Goal: Communication & Community: Connect with others

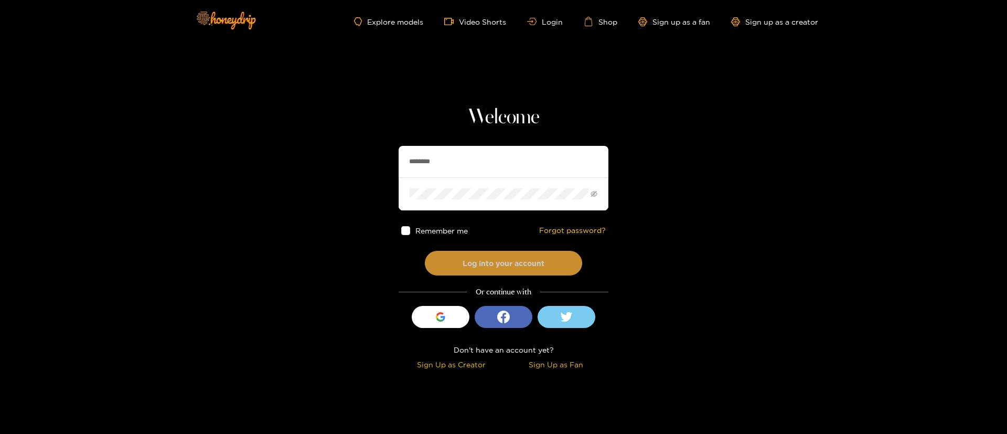
click at [505, 264] on button "Log into your account" at bounding box center [503, 263] width 157 height 25
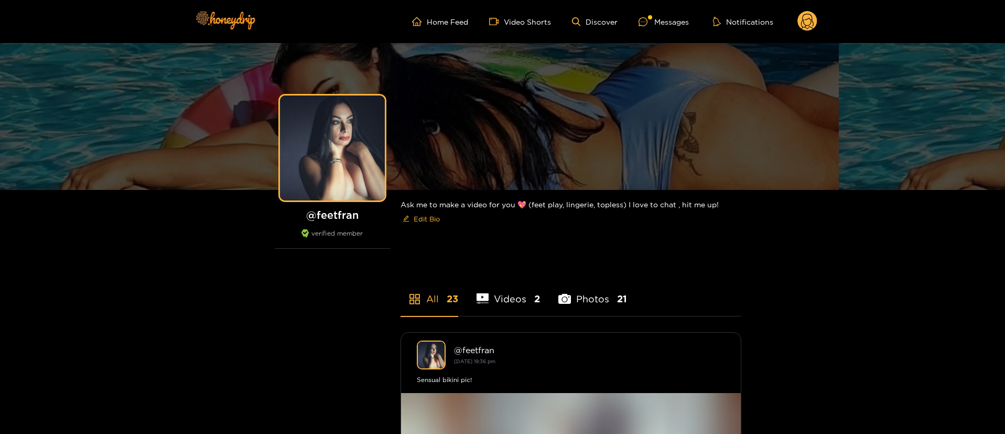
click at [672, 9] on div "Home Feed Video Shorts Discover Messages Notifications 0 videos discover messag…" at bounding box center [502, 21] width 629 height 43
click at [670, 19] on div "Messages" at bounding box center [664, 22] width 50 height 12
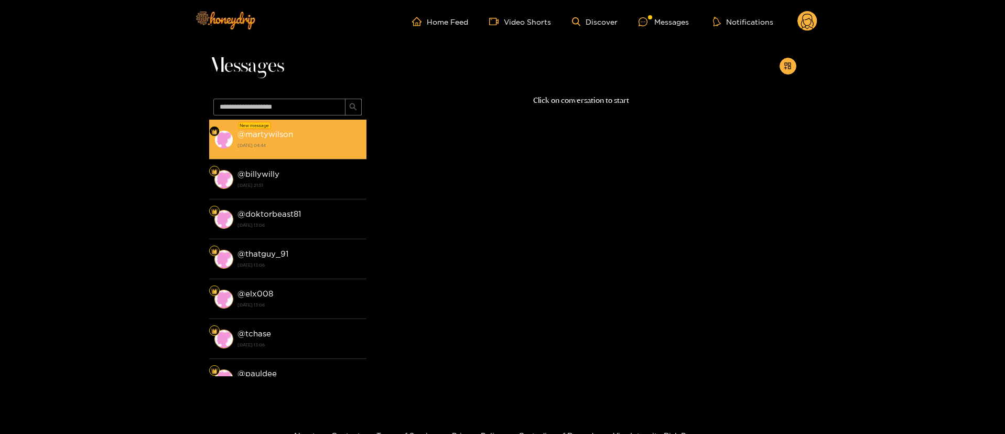
click at [298, 144] on strong "[DATE] 04:44" at bounding box center [300, 145] width 124 height 9
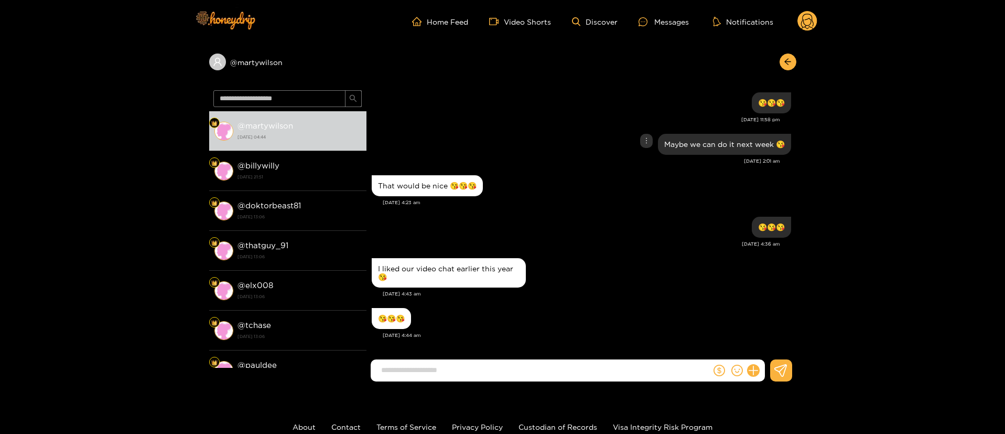
scroll to position [1119, 0]
click at [478, 265] on div "I liked our video chat earlier this year 😘" at bounding box center [449, 272] width 142 height 17
copy div "I liked our video chat earlier this year 😘"
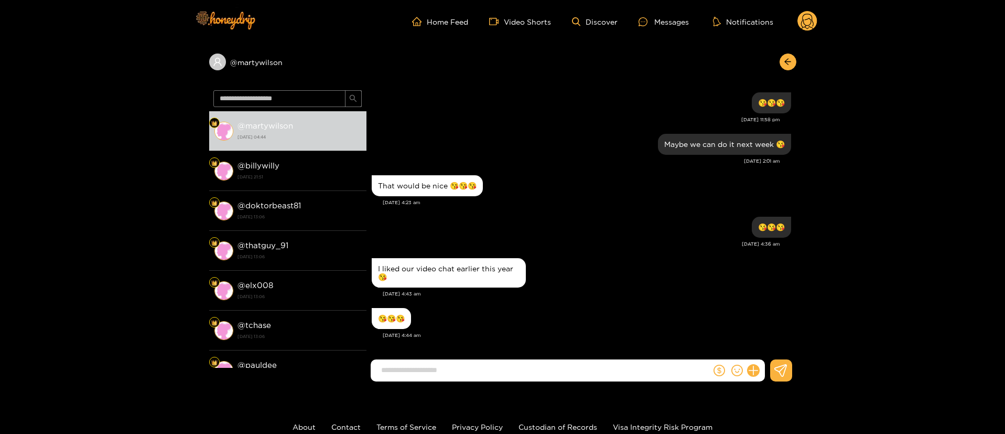
click at [524, 374] on input at bounding box center [543, 369] width 335 height 17
type input "*"
click at [372, 316] on div "😘😘😘" at bounding box center [391, 318] width 39 height 21
click at [374, 317] on div "😘😘😘" at bounding box center [391, 318] width 39 height 21
click at [378, 319] on div "😘😘😘" at bounding box center [391, 318] width 27 height 8
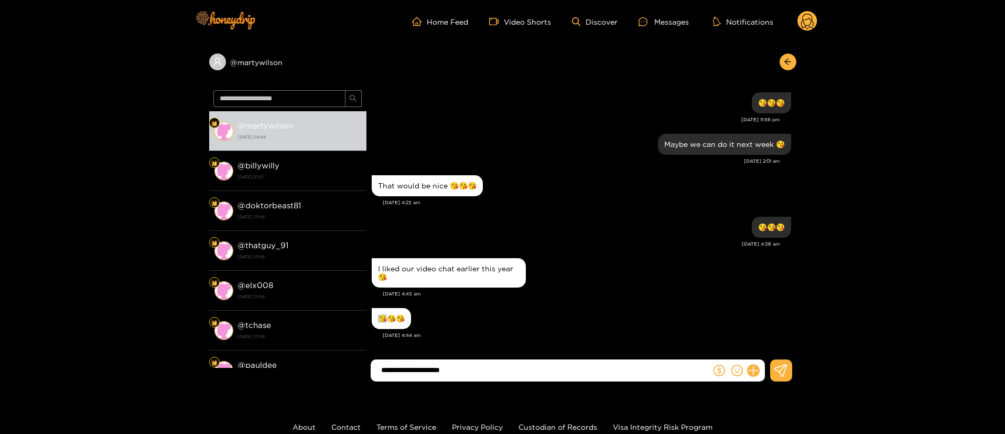
click at [384, 319] on div "😘😘😘" at bounding box center [391, 318] width 27 height 8
click at [391, 317] on div "😘😘😘" at bounding box center [391, 318] width 27 height 8
drag, startPoint x: 396, startPoint y: 320, endPoint x: 372, endPoint y: 324, distance: 24.5
click at [372, 324] on div "😘😘😘" at bounding box center [581, 318] width 419 height 26
paste input "*******"
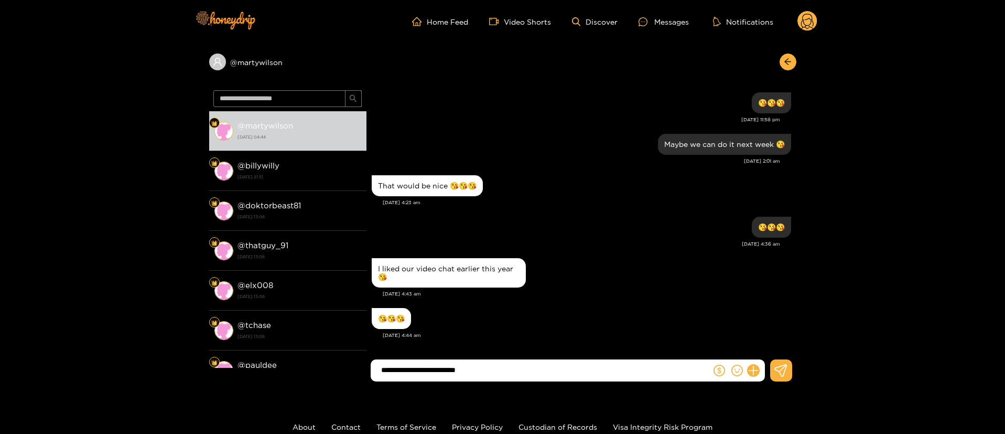
click at [496, 375] on input "**********" at bounding box center [543, 369] width 335 height 17
type input "**********"
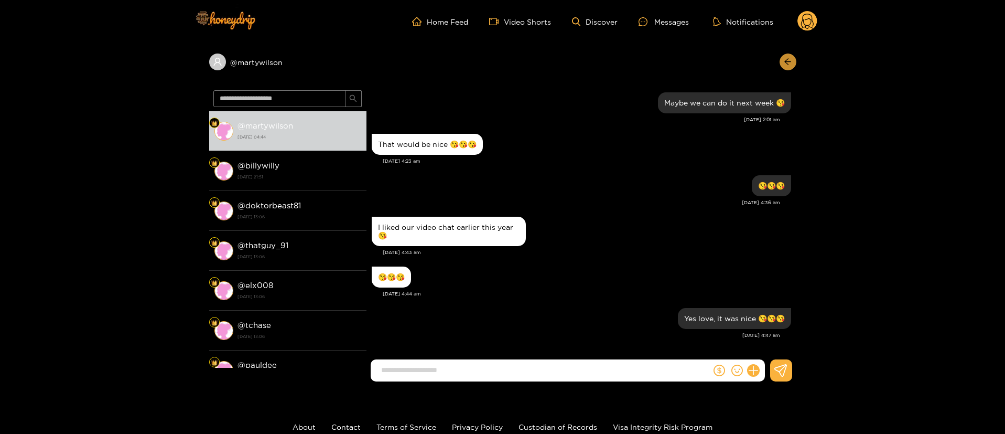
click at [785, 61] on icon "arrow-left" at bounding box center [787, 62] width 6 height 6
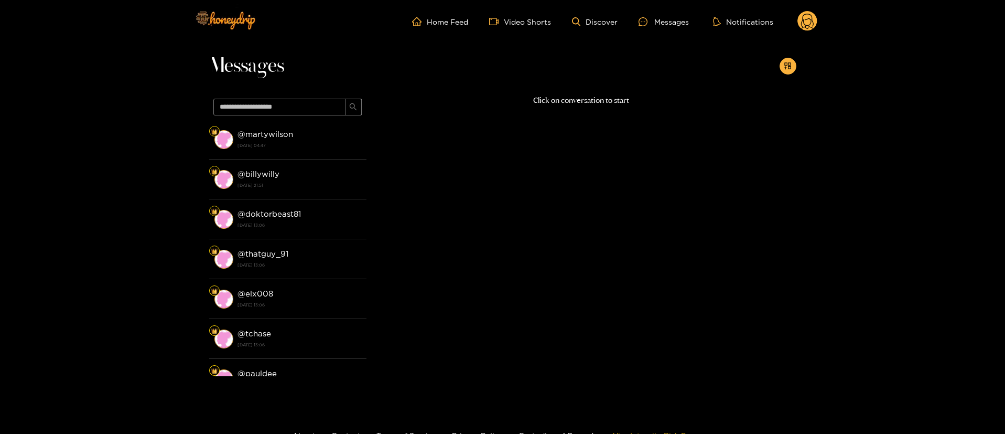
click at [670, 432] on link "Visa Integrity Risk Program" at bounding box center [663, 435] width 100 height 8
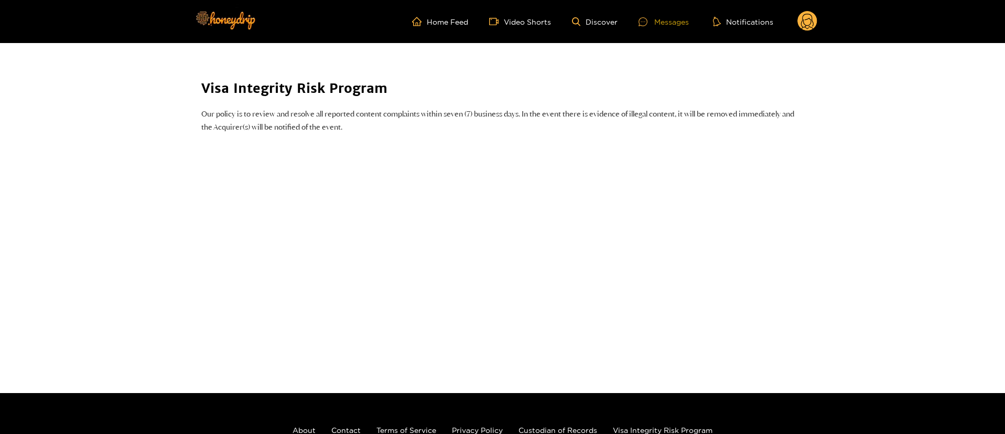
click at [673, 24] on div "Messages" at bounding box center [664, 22] width 50 height 12
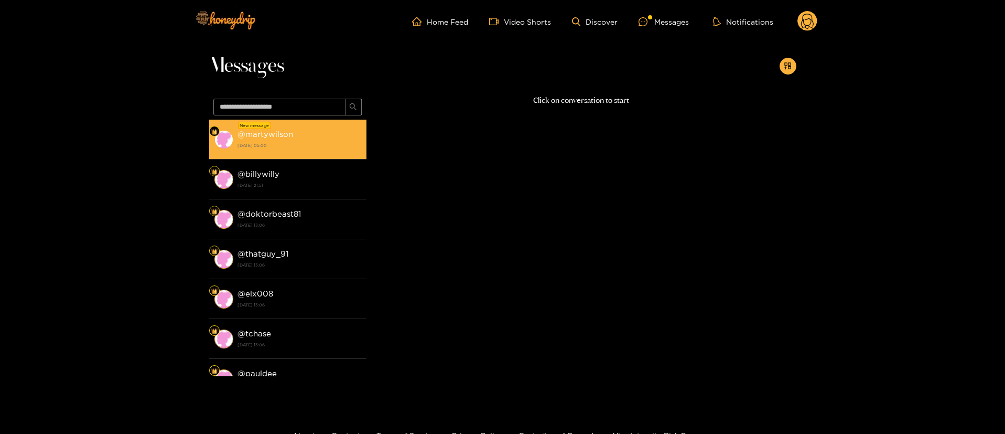
click at [298, 138] on div "@ martywilson [DATE] 05:00" at bounding box center [300, 139] width 124 height 24
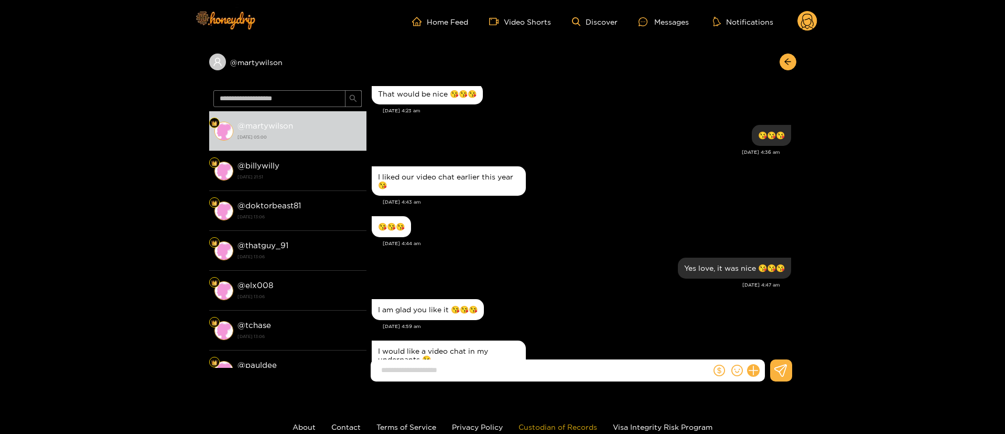
scroll to position [1061, 0]
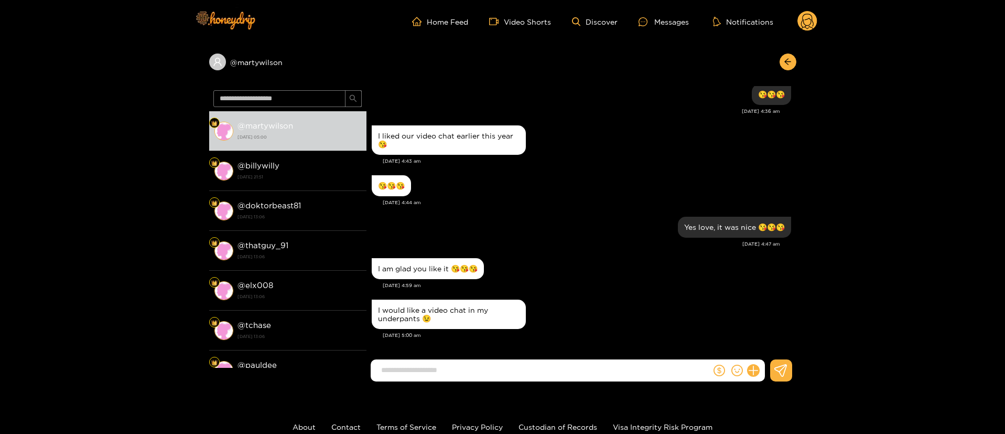
click at [521, 370] on input at bounding box center [543, 369] width 335 height 17
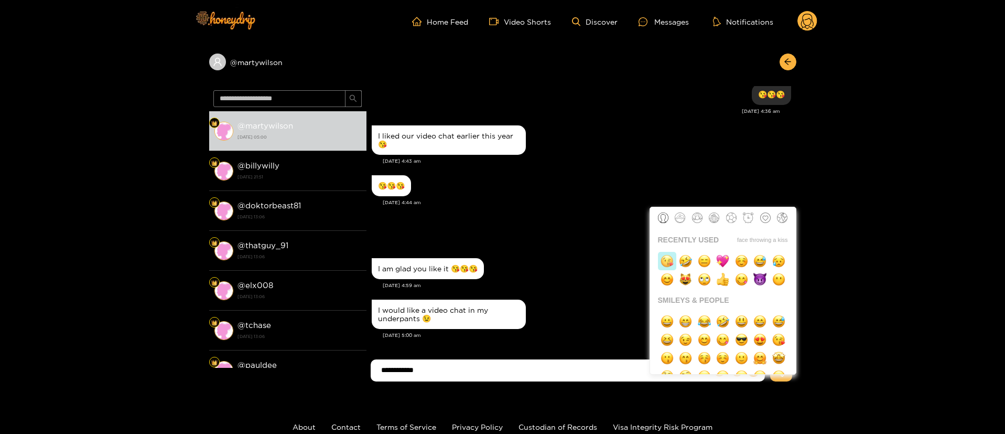
click at [662, 260] on img "button" at bounding box center [667, 260] width 13 height 13
type input "**********"
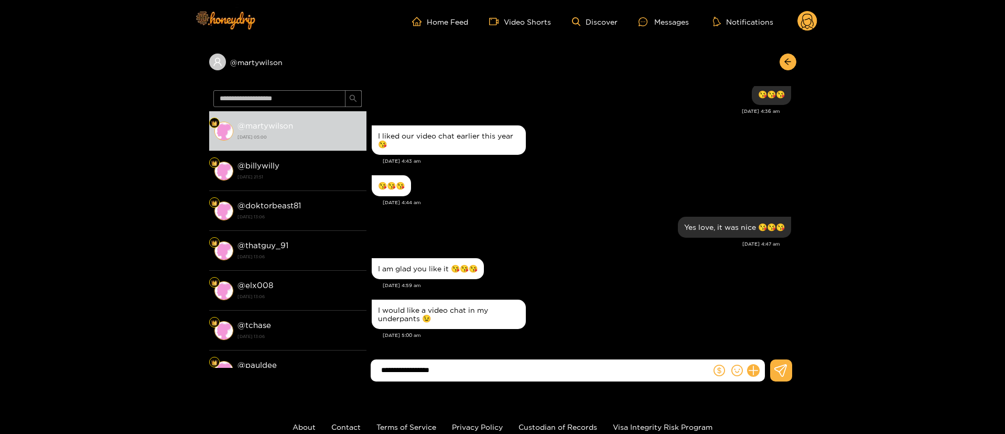
click at [556, 361] on input "**********" at bounding box center [543, 369] width 335 height 17
click at [801, 20] on circle at bounding box center [807, 21] width 20 height 20
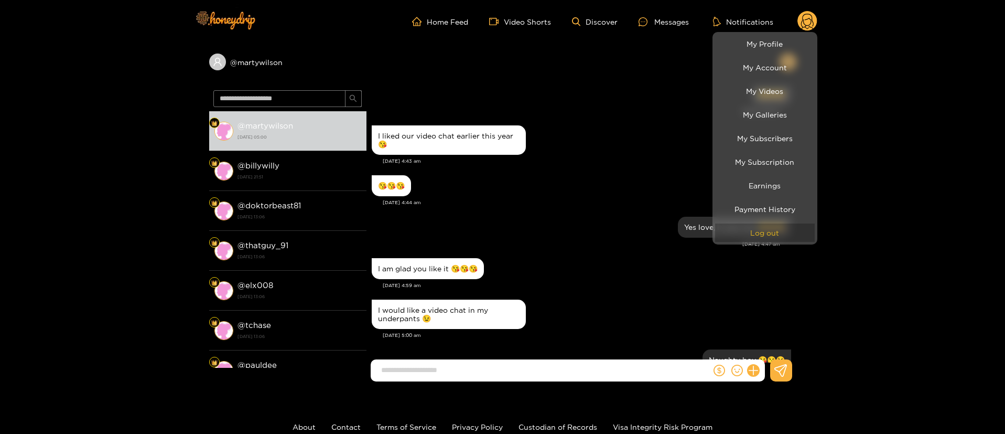
scroll to position [1103, 0]
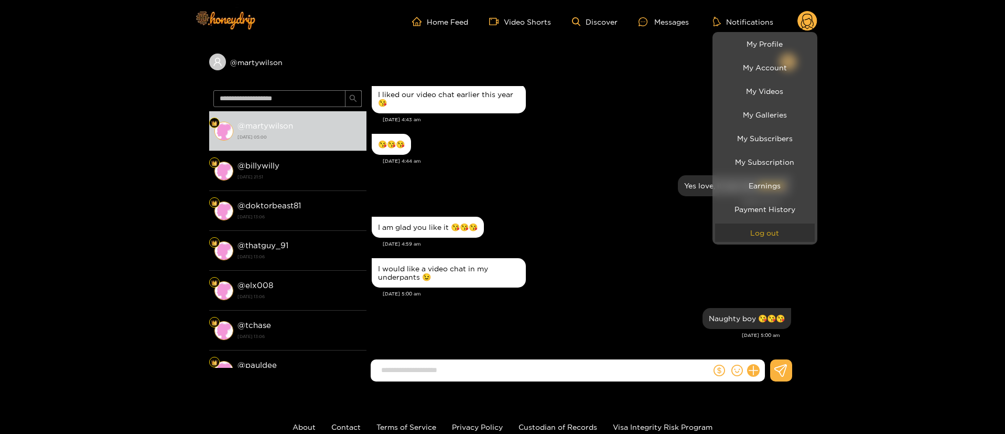
click at [764, 234] on button "Log out" at bounding box center [765, 232] width 100 height 18
